Goal: Task Accomplishment & Management: Manage account settings

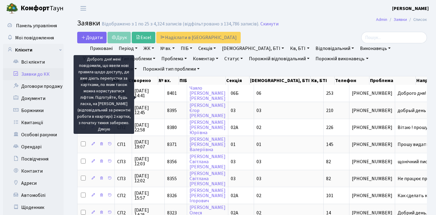
select select "25"
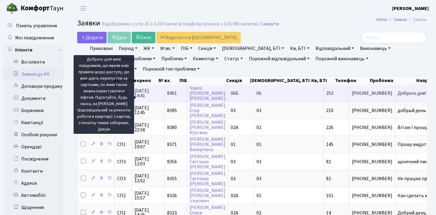
scroll to position [0, 219]
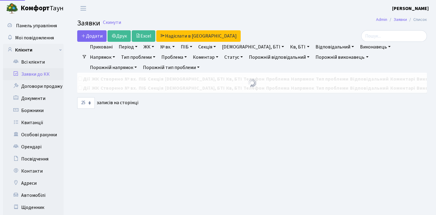
select select "25"
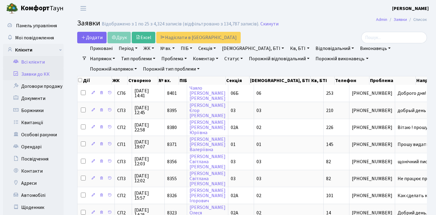
click at [49, 61] on link "Всі клієнти" at bounding box center [33, 62] width 61 height 12
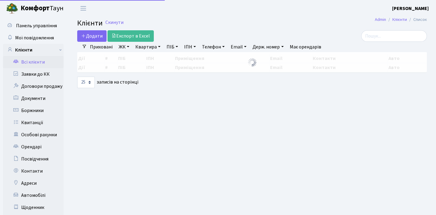
select select "25"
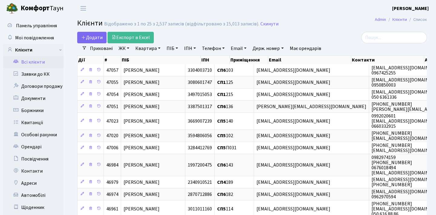
click at [387, 35] on input "search" at bounding box center [394, 38] width 66 height 12
type input "0"
click at [51, 166] on link "Контакти" at bounding box center [33, 171] width 61 height 12
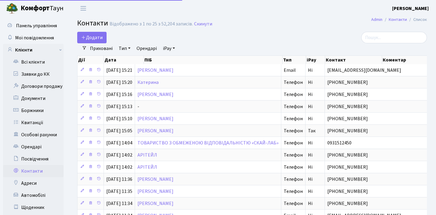
select select "25"
click at [384, 33] on input "search" at bounding box center [394, 38] width 66 height 12
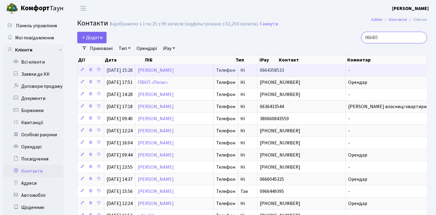
type input "066435"
click at [284, 74] on span "0664358533" at bounding box center [272, 70] width 24 height 7
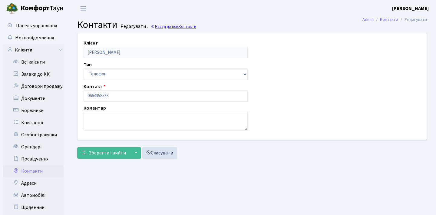
click at [167, 24] on link "Назад до всіх Контакти" at bounding box center [173, 27] width 45 height 6
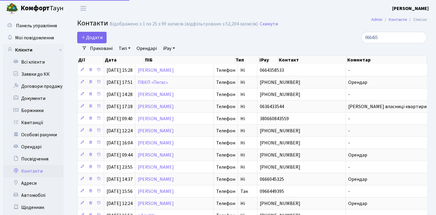
select select "25"
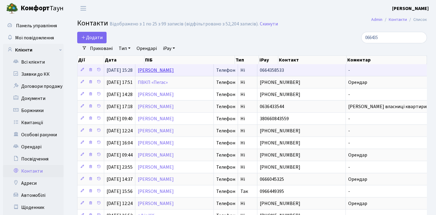
click at [159, 74] on link "Гордієнко Наталія Вікторівна" at bounding box center [156, 70] width 36 height 7
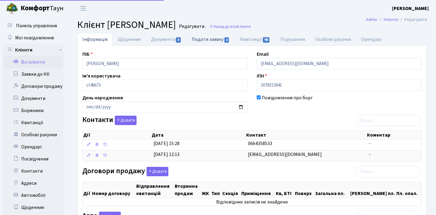
click at [204, 41] on link "Подати заявку 2" at bounding box center [210, 39] width 48 height 12
select select "25"
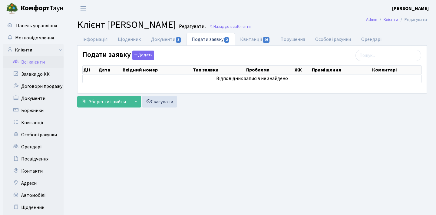
click at [213, 42] on link "Подати заявку 2" at bounding box center [210, 39] width 48 height 12
click at [98, 39] on link "Інформація" at bounding box center [94, 39] width 35 height 12
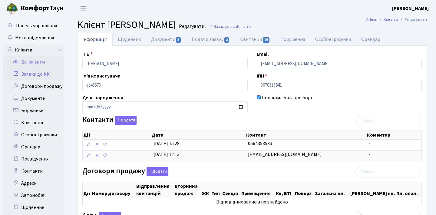
click at [51, 75] on link "Заявки до КК" at bounding box center [33, 74] width 61 height 12
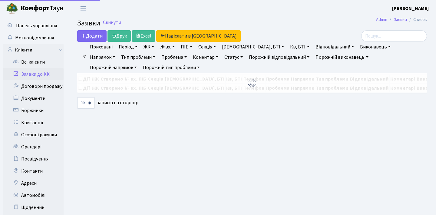
select select "25"
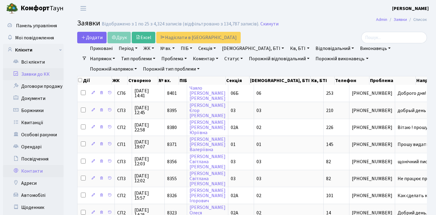
click at [34, 171] on link "Контакти" at bounding box center [33, 171] width 61 height 12
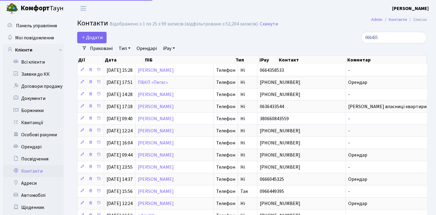
select select "25"
click at [383, 36] on input "066435" at bounding box center [394, 38] width 66 height 12
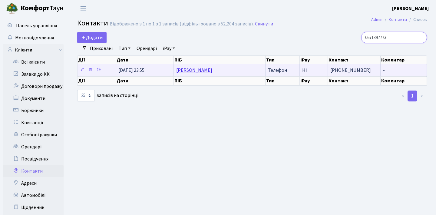
type input "0671397773"
click at [212, 73] on link "[PERSON_NAME]" at bounding box center [194, 70] width 36 height 7
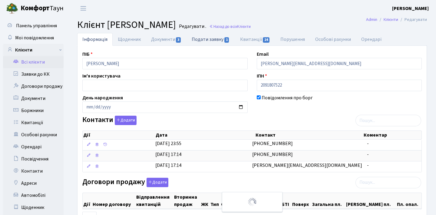
click at [201, 41] on link "Подати заявку 1" at bounding box center [210, 39] width 48 height 12
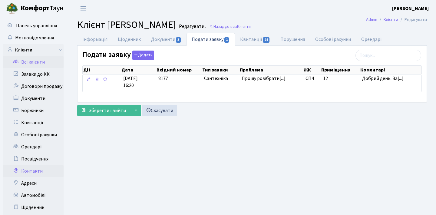
click at [34, 168] on link "Контакти" at bounding box center [33, 171] width 61 height 12
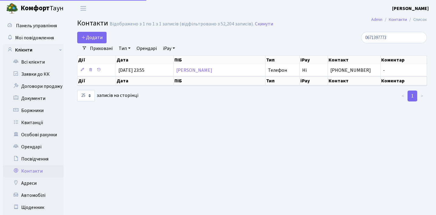
select select "25"
drag, startPoint x: 390, startPoint y: 36, endPoint x: 355, endPoint y: 34, distance: 34.9
click at [356, 34] on div "0671397773" at bounding box center [371, 38] width 110 height 12
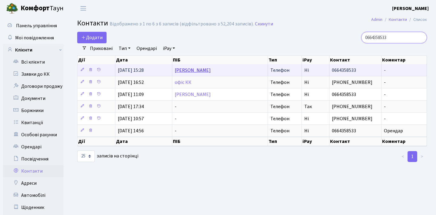
type input "0664358533"
click at [211, 73] on link "Гордієнко Наталія Вікторівна" at bounding box center [193, 70] width 36 height 7
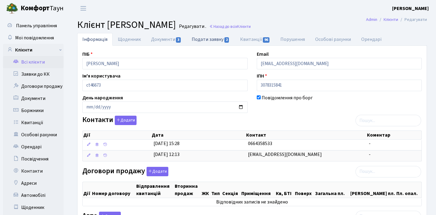
click at [214, 40] on link "Подати заявку 2" at bounding box center [210, 39] width 48 height 12
select select "25"
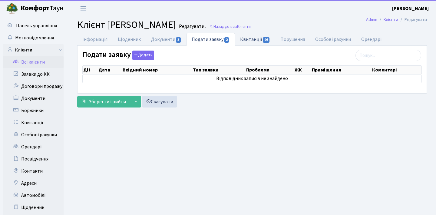
click at [251, 38] on link "Квитанції 96" at bounding box center [255, 39] width 40 height 12
select select "25"
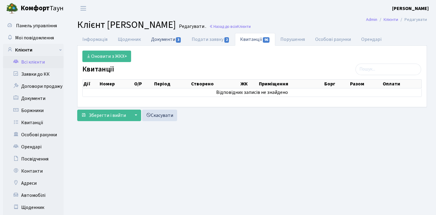
click at [169, 38] on link "Документи 3" at bounding box center [166, 39] width 41 height 12
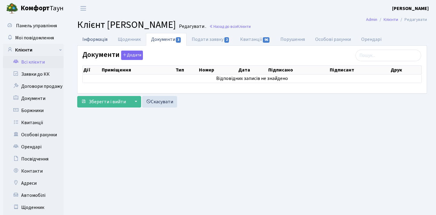
click at [96, 40] on link "Інформація" at bounding box center [94, 39] width 35 height 12
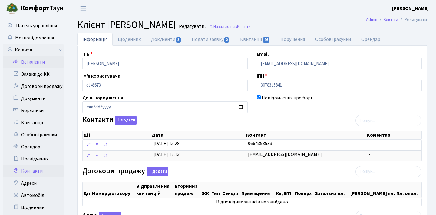
click at [37, 172] on link "Контакти" at bounding box center [33, 171] width 61 height 12
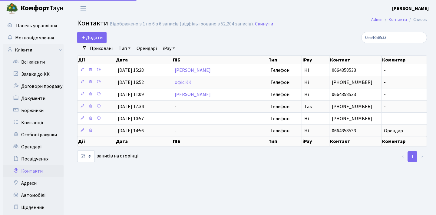
select select "25"
click at [418, 37] on input "0664358533" at bounding box center [394, 38] width 66 height 12
click at [397, 38] on input "search" at bounding box center [394, 38] width 66 height 12
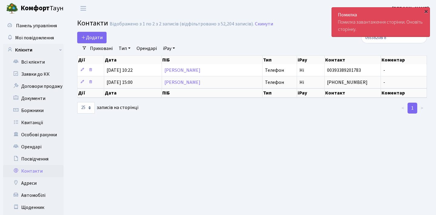
click at [427, 9] on div "×" at bounding box center [426, 11] width 6 height 6
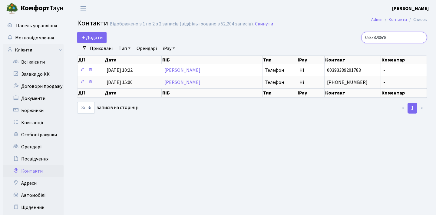
click at [395, 38] on input "09338208ґ8" at bounding box center [394, 38] width 66 height 12
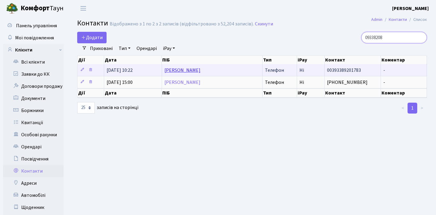
type input "09338208"
click at [188, 74] on link "[PERSON_NAME]" at bounding box center [182, 70] width 36 height 7
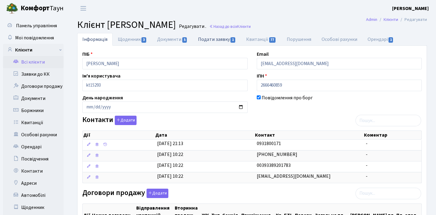
click at [205, 41] on link "Подати заявку 1" at bounding box center [217, 39] width 48 height 12
select select "25"
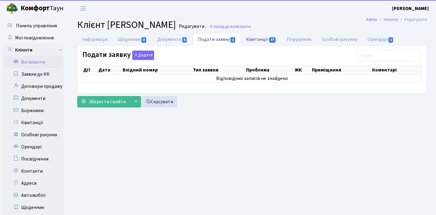
click at [257, 40] on link "Квитанції 77" at bounding box center [261, 39] width 40 height 12
select select "25"
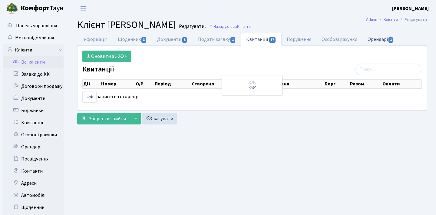
click at [385, 41] on link "Орендарі 1" at bounding box center [380, 39] width 37 height 12
select select "25"
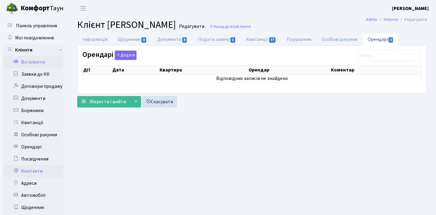
click at [31, 174] on link "Контакти" at bounding box center [33, 171] width 61 height 12
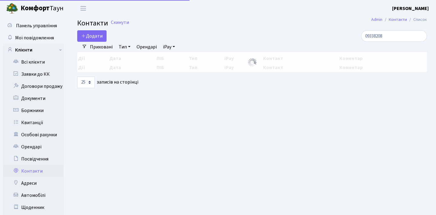
select select "25"
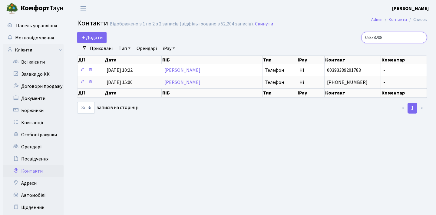
click at [420, 37] on input "09338208" at bounding box center [394, 38] width 66 height 12
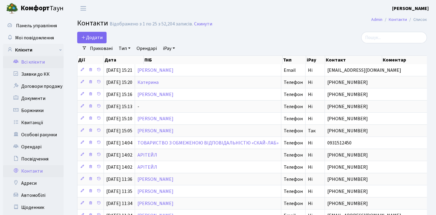
click at [40, 61] on link "Всі клієнти" at bounding box center [33, 62] width 61 height 12
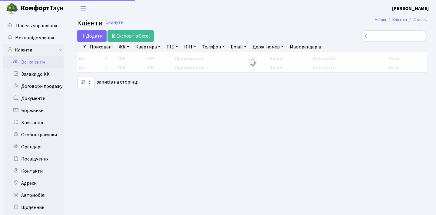
select select "25"
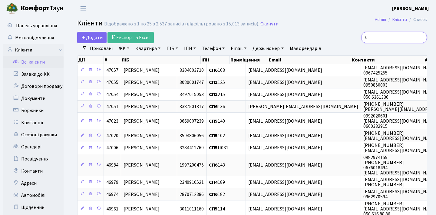
click at [390, 35] on input "0" at bounding box center [394, 38] width 66 height 12
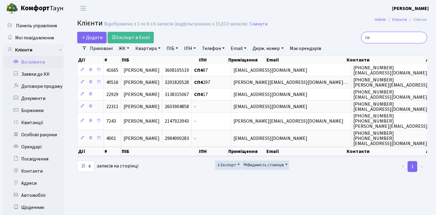
type input "п"
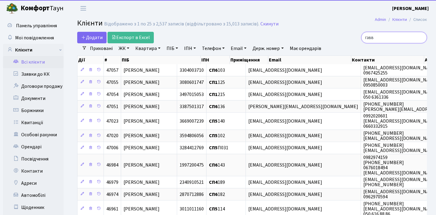
type input "гавва"
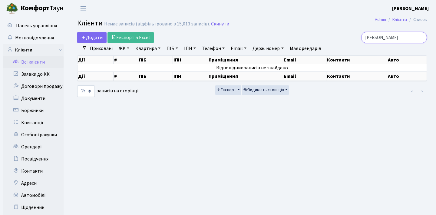
click at [420, 38] on input "гавва" at bounding box center [394, 38] width 66 height 12
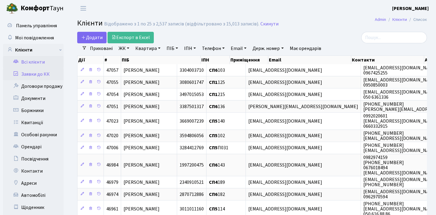
click at [38, 70] on link "Заявки до КК" at bounding box center [33, 74] width 61 height 12
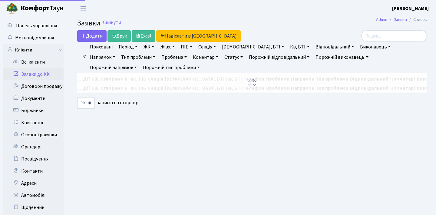
select select "25"
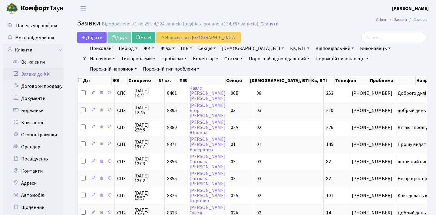
click at [209, 8] on header "[PERSON_NAME] Мій обліковий запис Вийти" at bounding box center [218, 8] width 436 height 17
click at [367, 1] on header "[PERSON_NAME] Мій обліковий запис Вийти" at bounding box center [218, 8] width 436 height 17
